Goal: Transaction & Acquisition: Download file/media

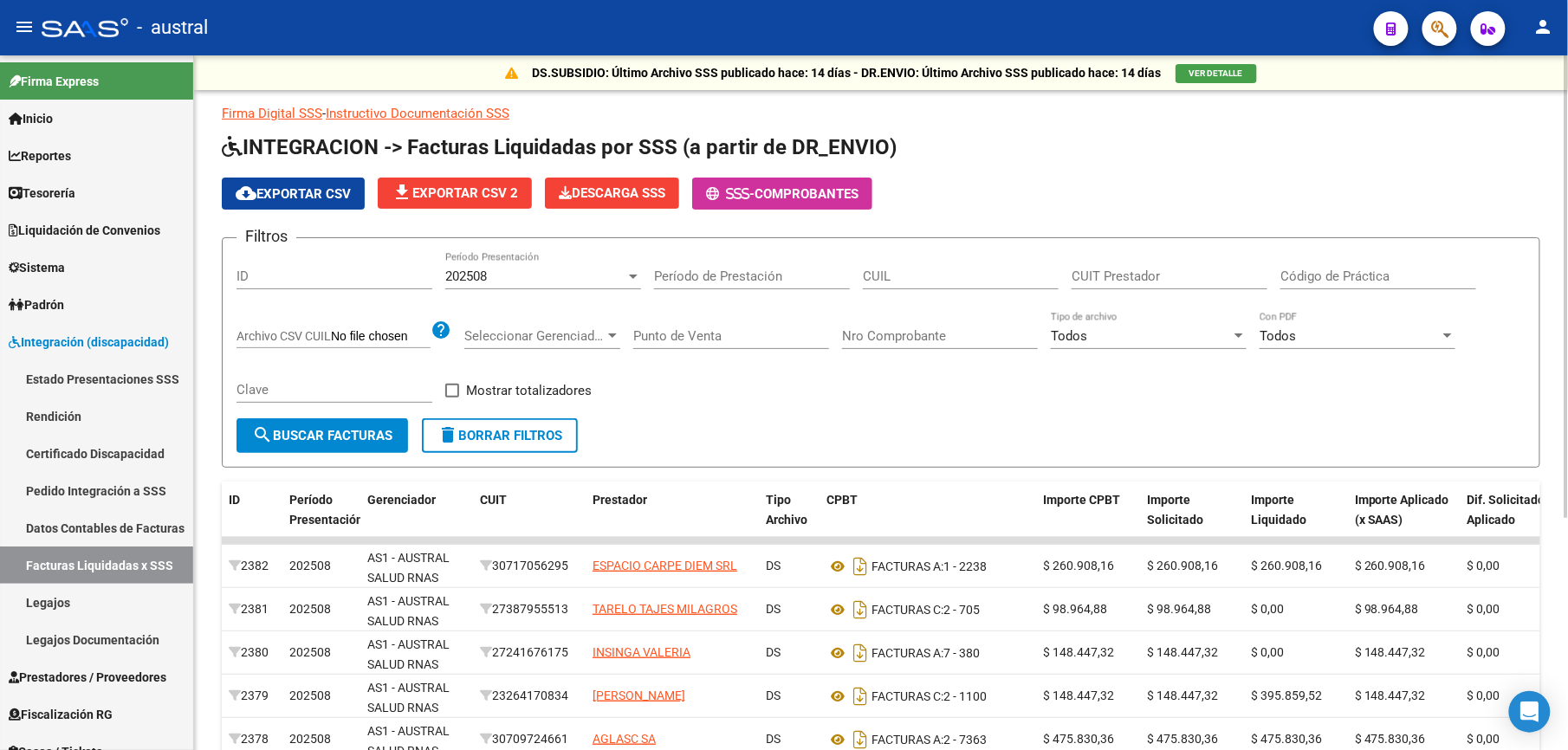
click at [513, 428] on span "delete Borrar Filtros" at bounding box center [499, 435] width 125 height 16
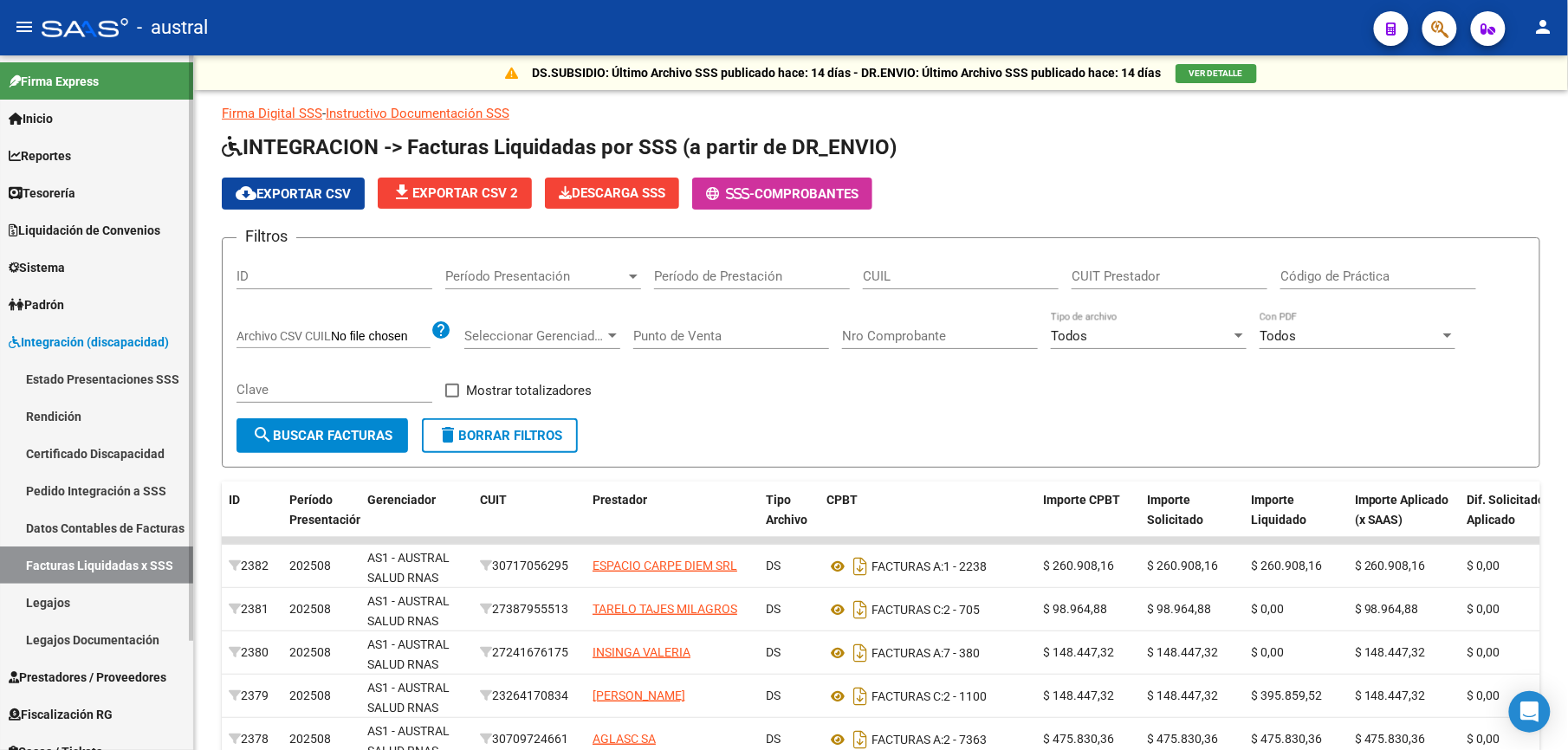
click at [128, 486] on link "Pedido Integración a SSS" at bounding box center [97, 490] width 193 height 37
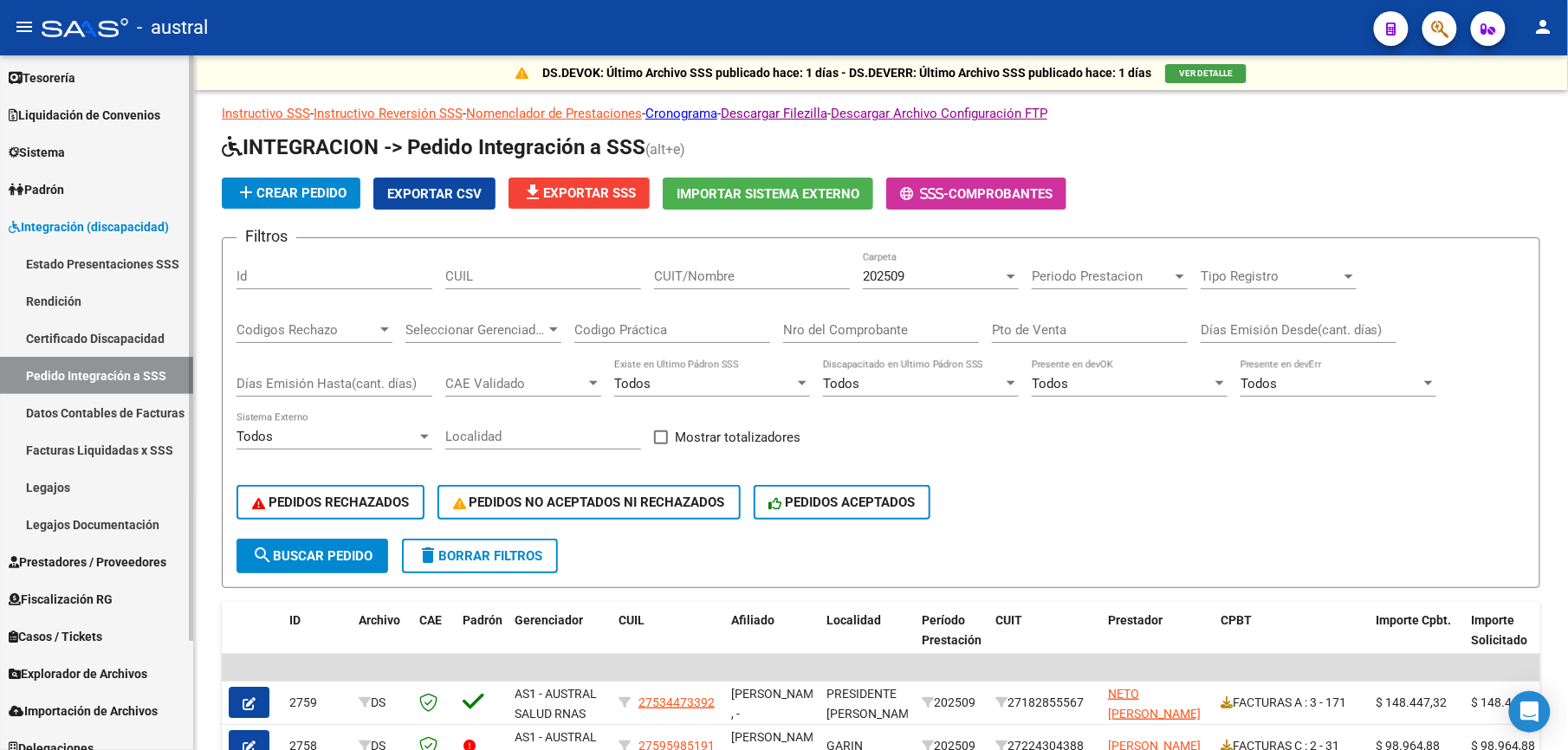
scroll to position [131, 0]
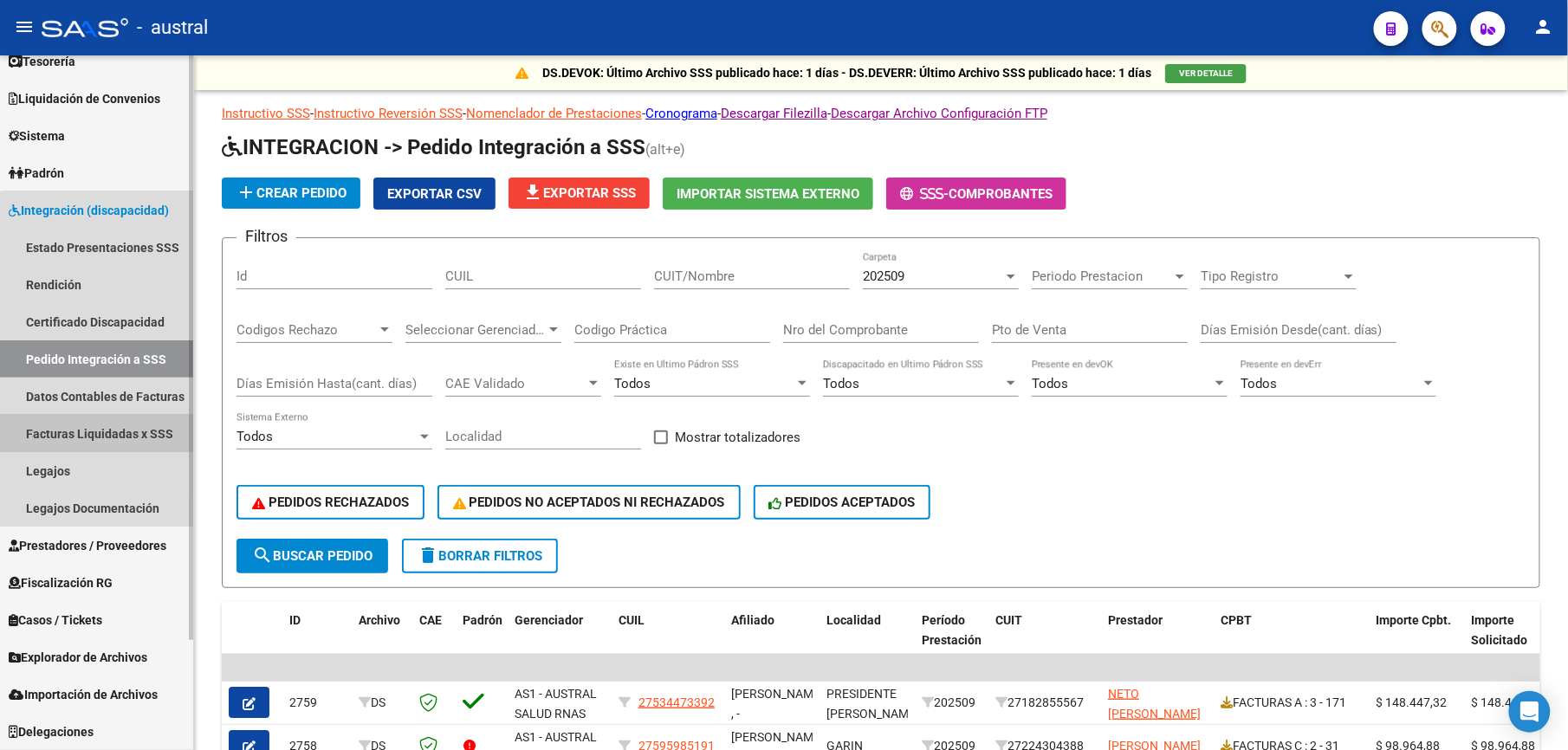
click at [136, 432] on link "Facturas Liquidadas x SSS" at bounding box center [97, 433] width 193 height 37
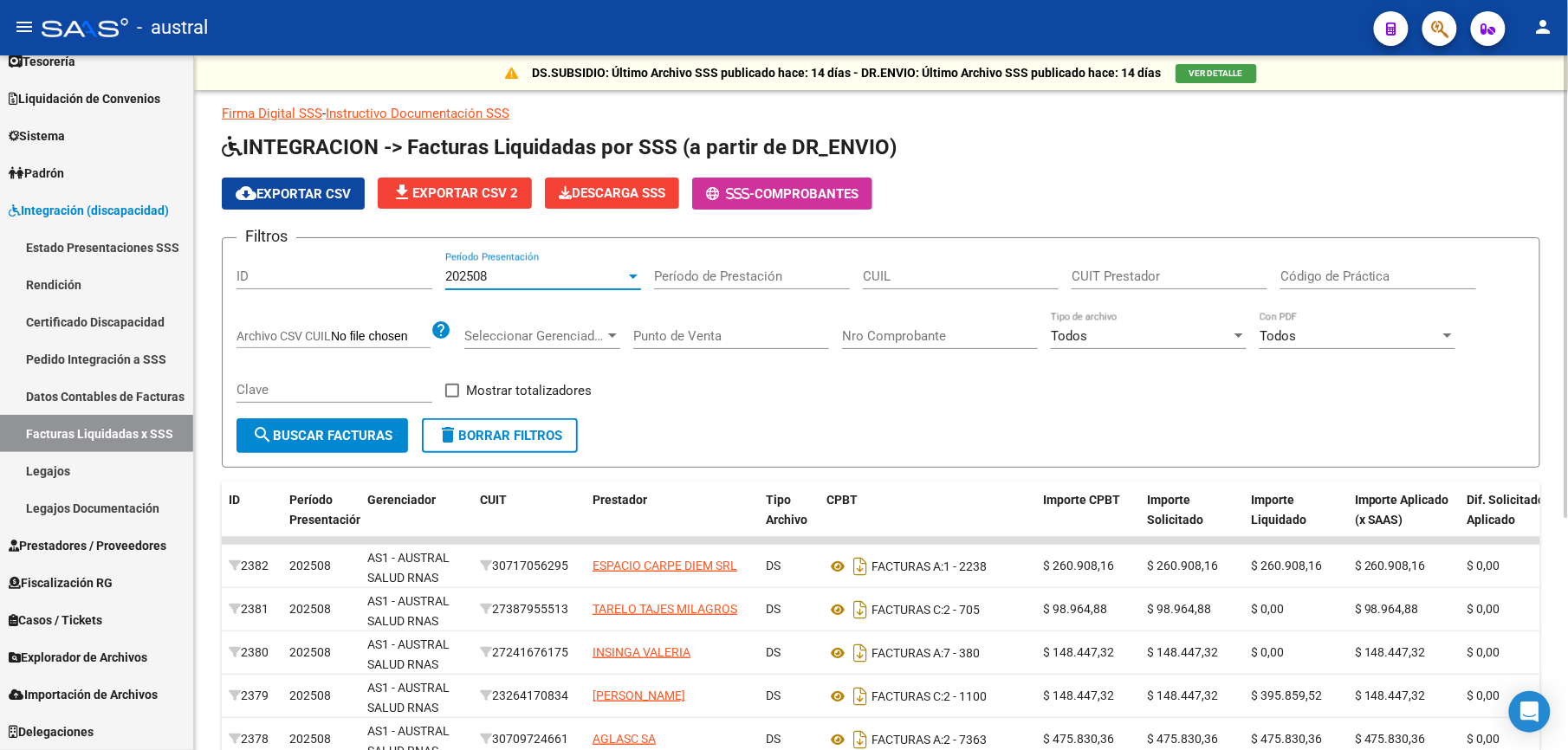
click at [497, 282] on div "202508" at bounding box center [535, 276] width 180 height 16
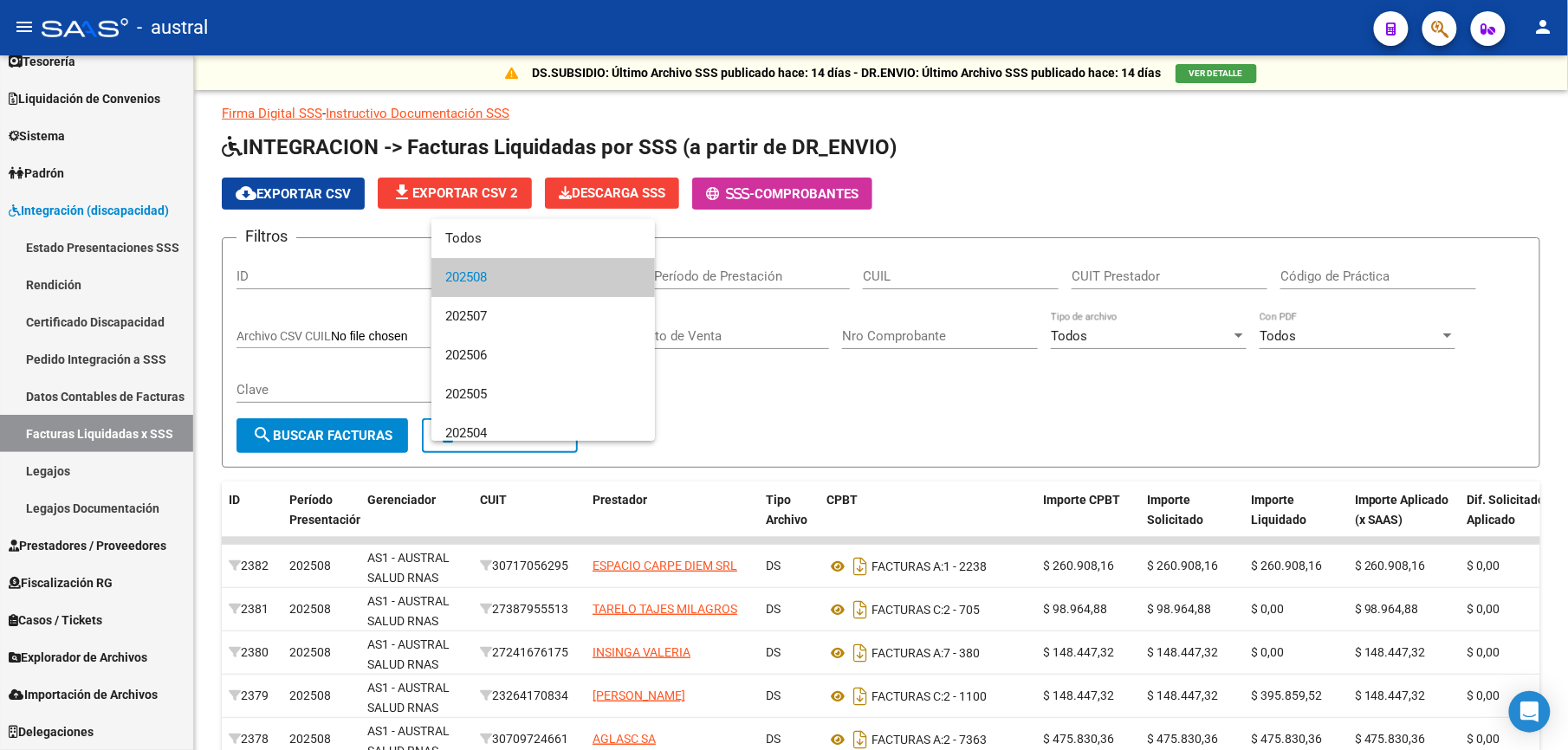
click at [501, 277] on span "202508" at bounding box center [543, 277] width 196 height 39
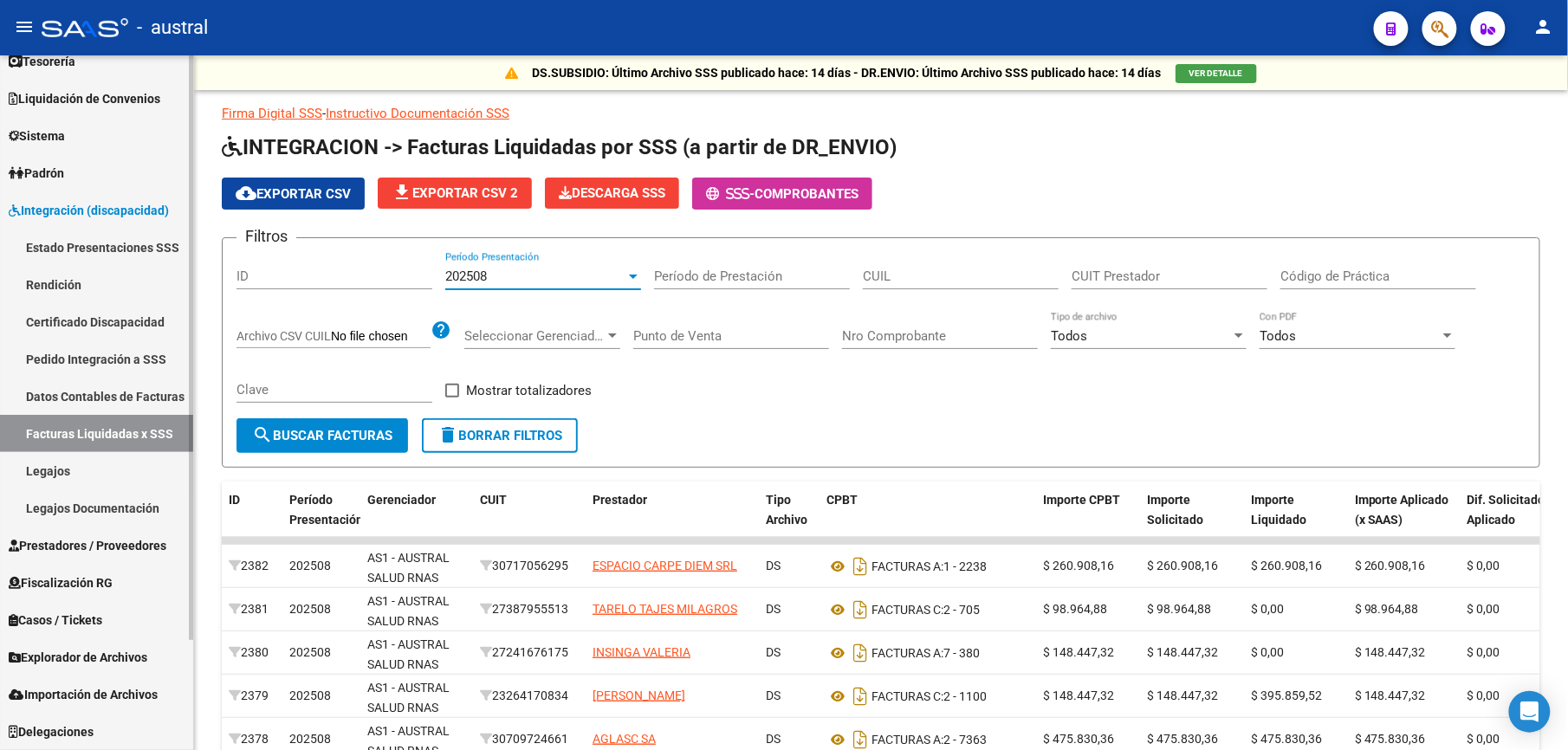
click at [115, 544] on span "Prestadores / Proveedores" at bounding box center [87, 546] width 158 height 19
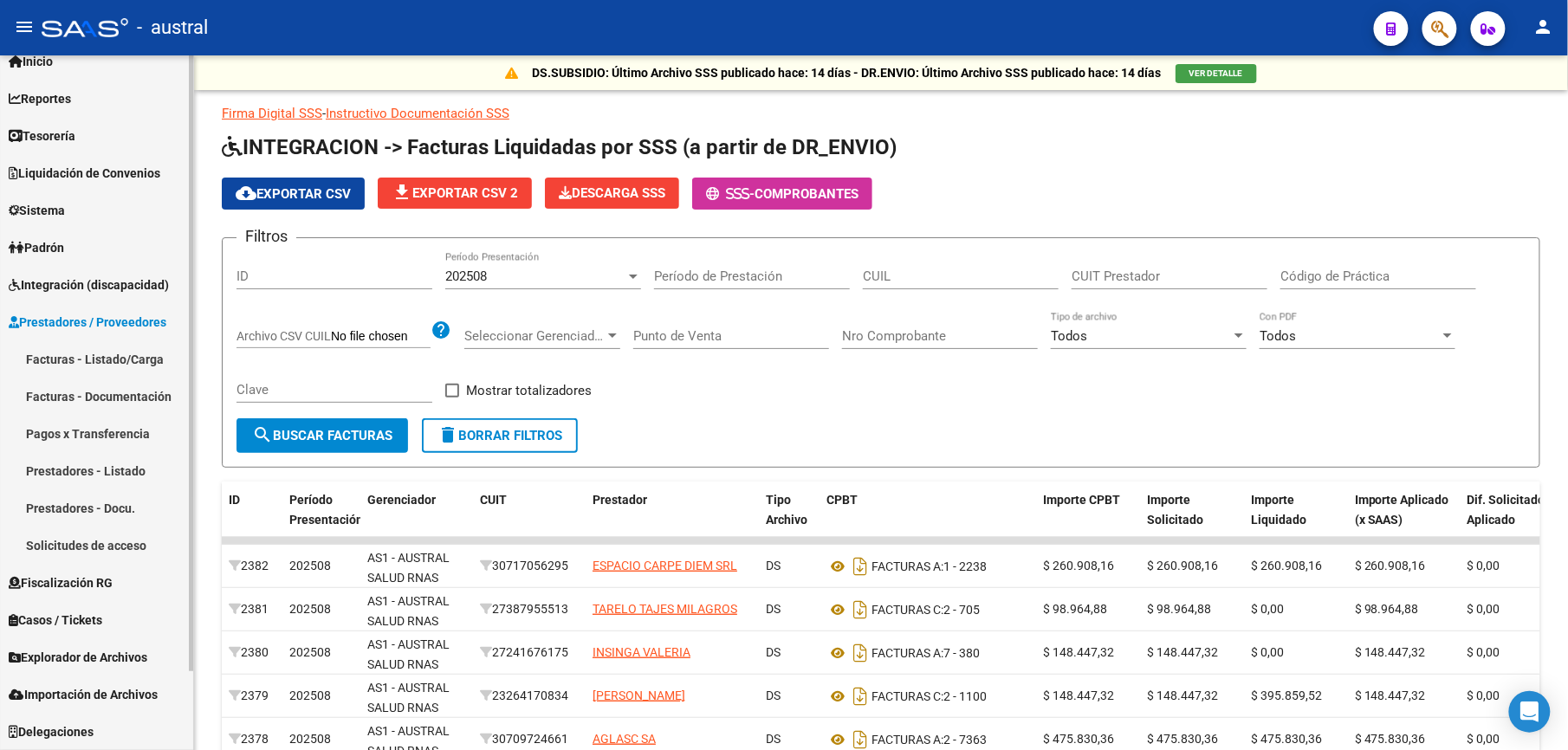
scroll to position [57, 0]
click at [75, 279] on span "Integración (discapacidad)" at bounding box center [89, 286] width 161 height 19
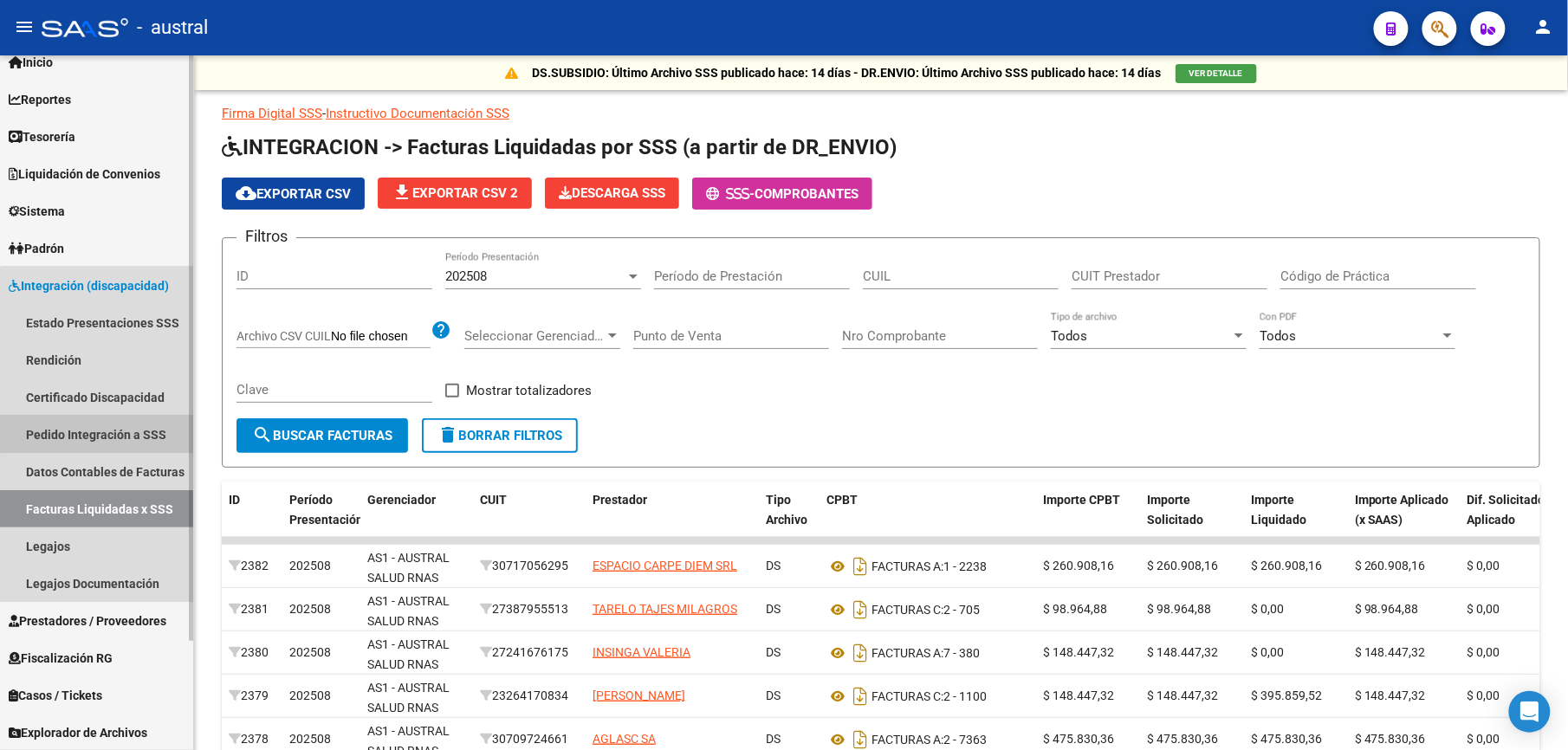
click at [116, 434] on link "Pedido Integración a SSS" at bounding box center [97, 434] width 193 height 37
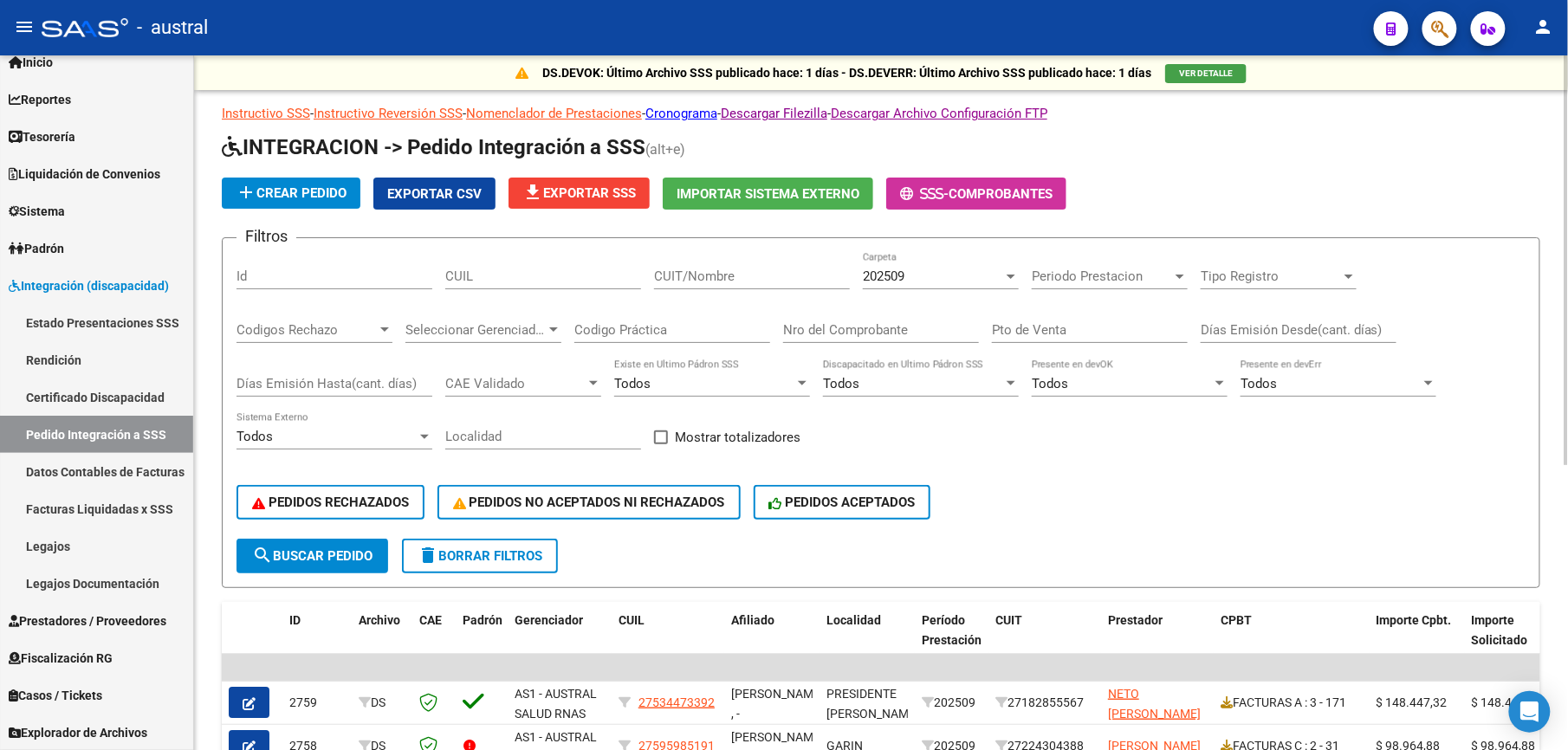
click at [587, 198] on span "file_download Exportar SSS" at bounding box center [579, 193] width 113 height 16
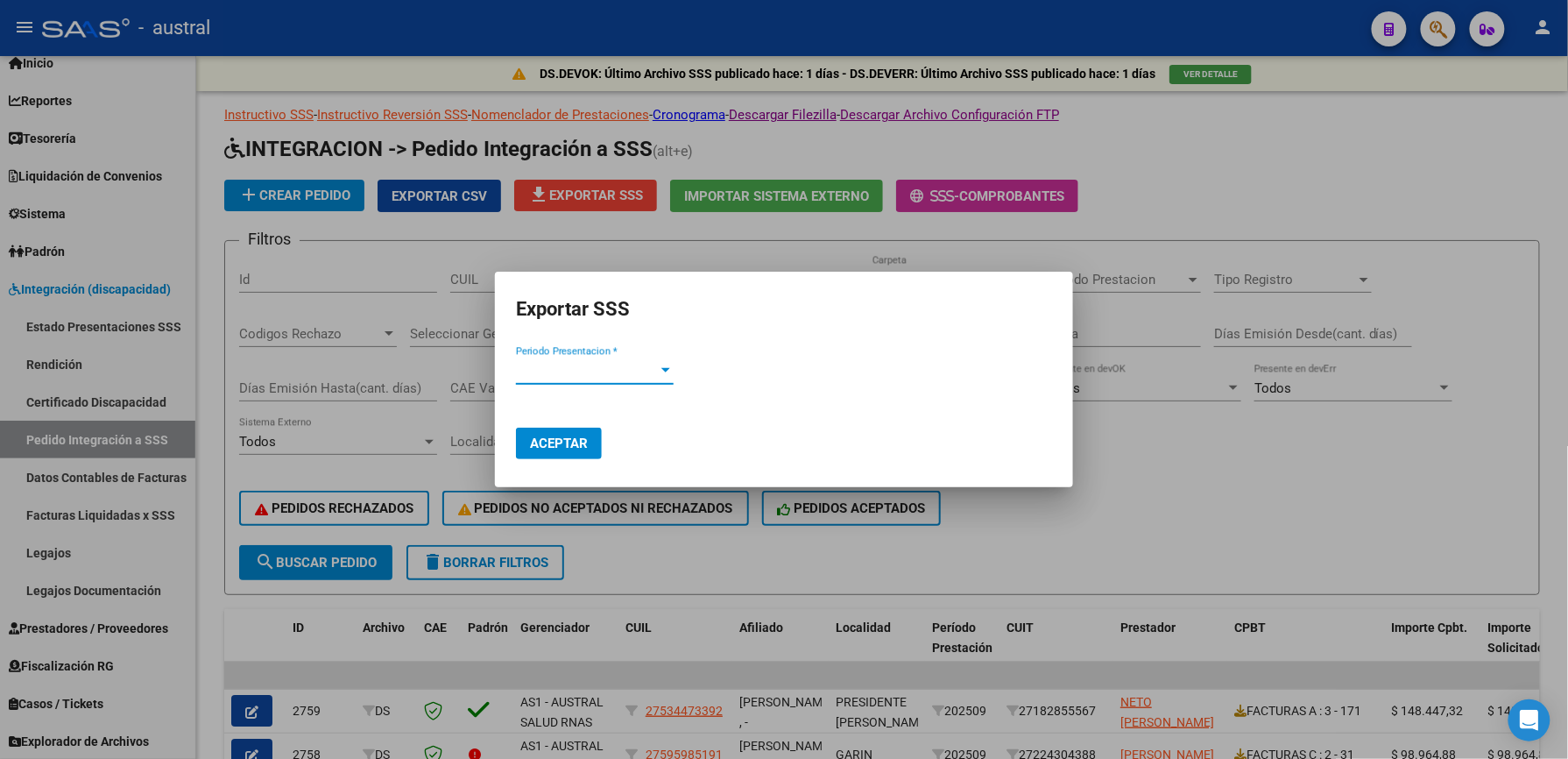
click at [636, 382] on div "Periodo Presentacion * Periodo Presentacion *" at bounding box center [594, 379] width 158 height 43
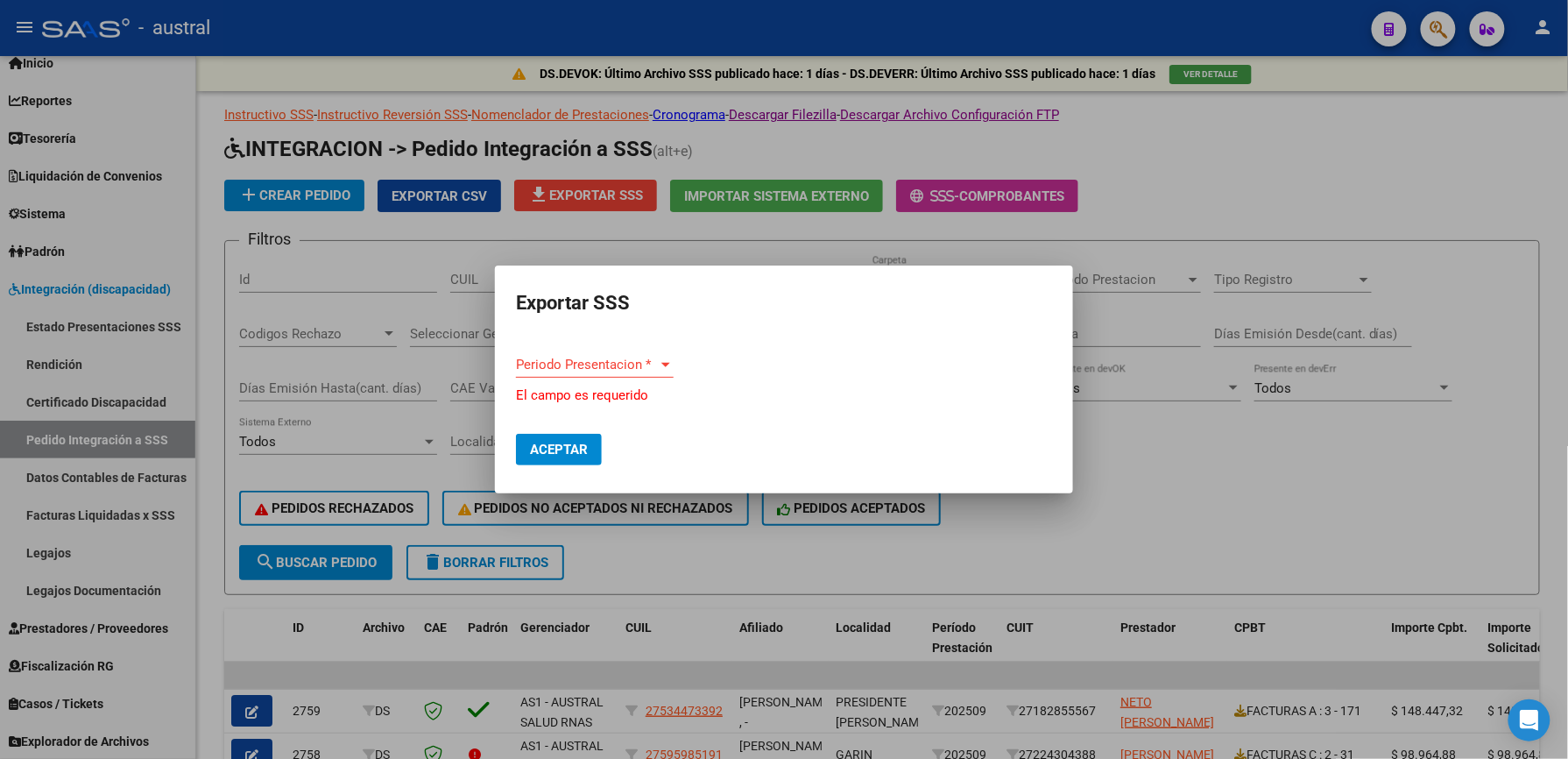
click at [579, 354] on div "Periodo Presentacion * Periodo Presentacion *" at bounding box center [594, 365] width 158 height 26
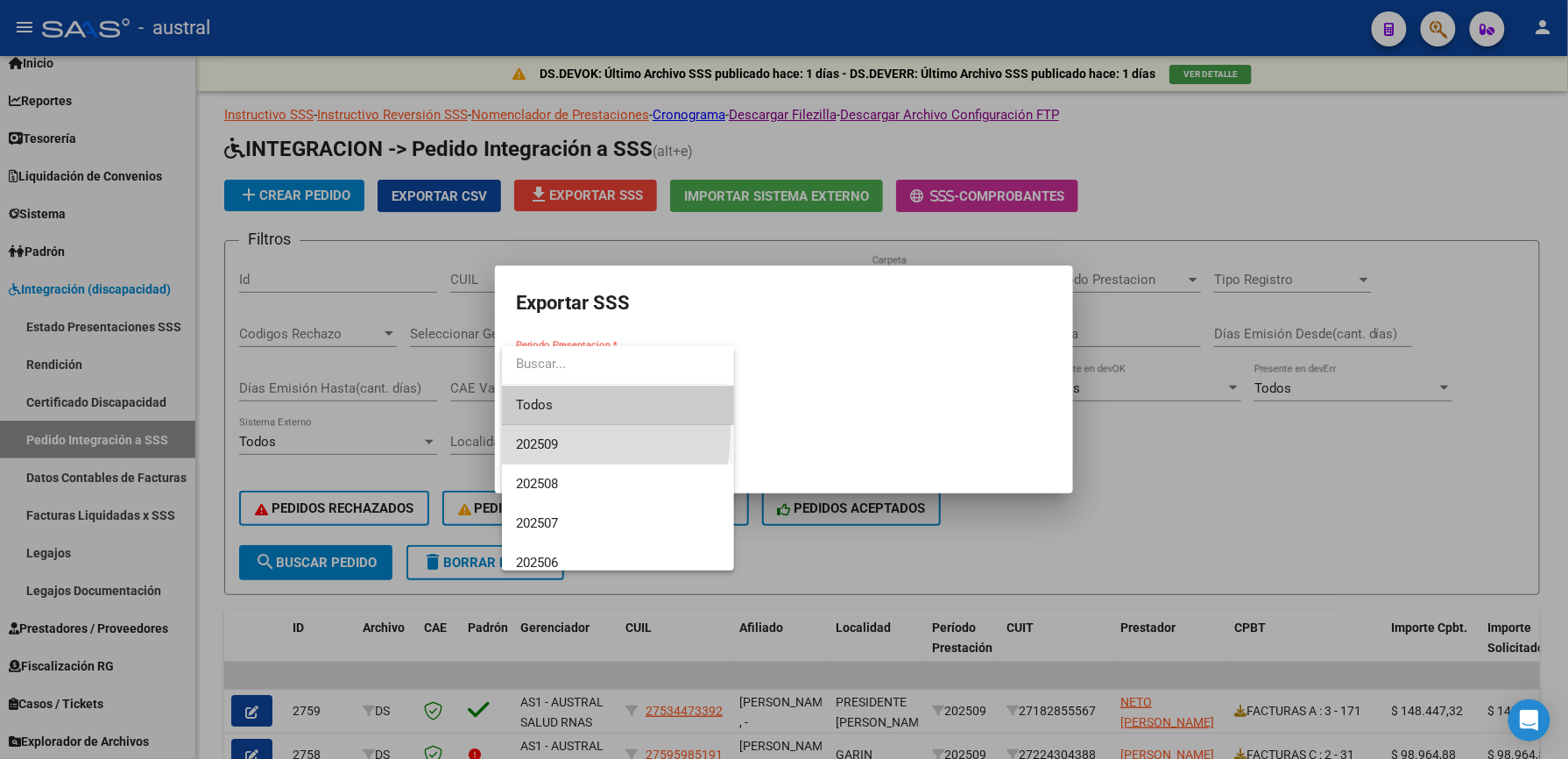
click at [558, 433] on span "202509" at bounding box center [617, 444] width 204 height 40
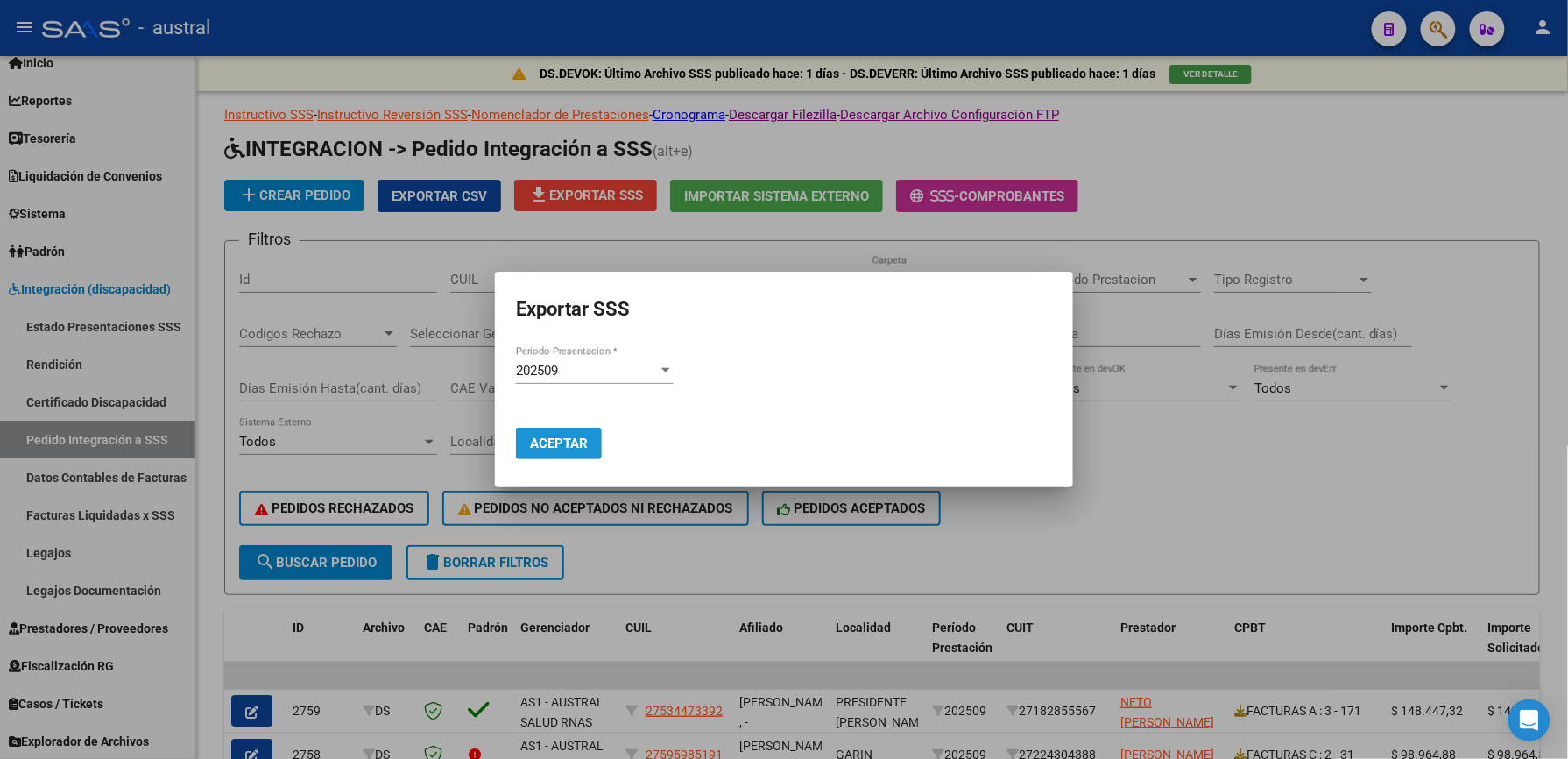
click at [556, 439] on span "Aceptar" at bounding box center [558, 443] width 58 height 16
click at [552, 446] on span "Aceptar" at bounding box center [558, 443] width 58 height 16
